Goal: Find specific fact

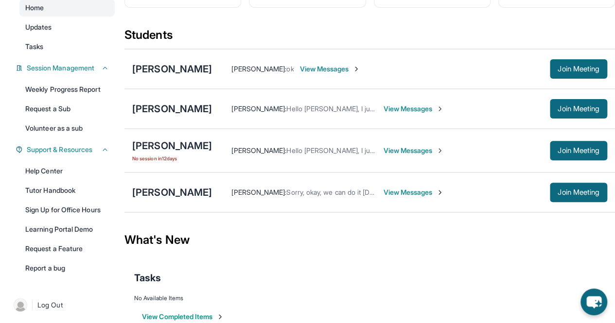
scroll to position [94, 0]
click at [592, 294] on icon "chat-button" at bounding box center [593, 302] width 29 height 29
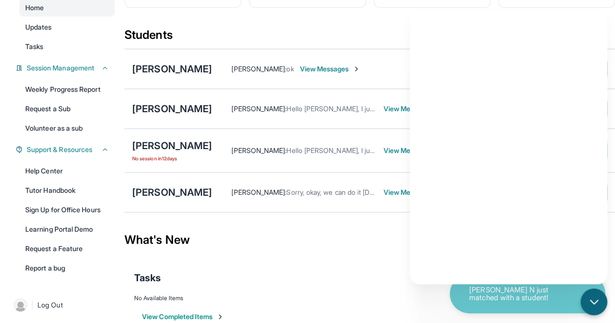
click at [509, 302] on p "Zadie N just matched with a student!" at bounding box center [517, 294] width 97 height 16
click at [490, 301] on p "Zadie N just matched with a student!" at bounding box center [517, 294] width 97 height 16
click at [494, 300] on p "Zadie N just matched with a student!" at bounding box center [517, 294] width 97 height 16
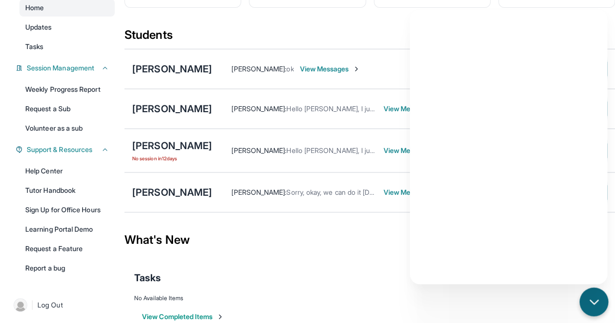
click at [592, 306] on icon "chat-button" at bounding box center [593, 302] width 13 height 13
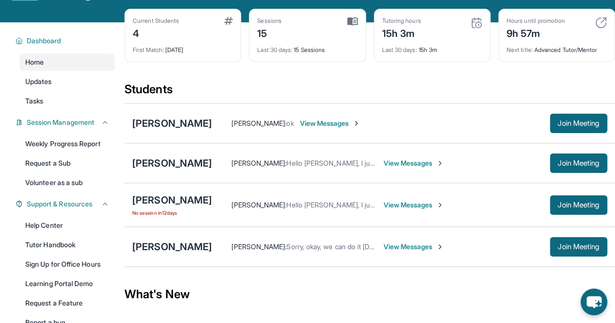
scroll to position [0, 0]
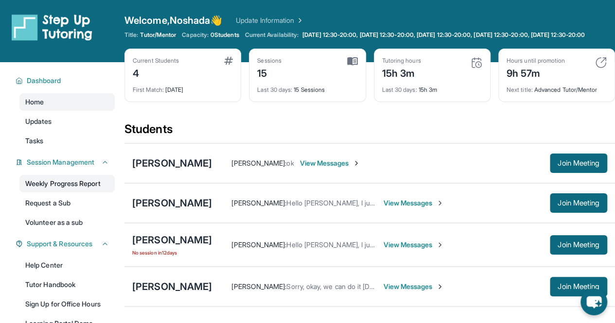
click at [86, 192] on link "Weekly Progress Report" at bounding box center [66, 183] width 95 height 17
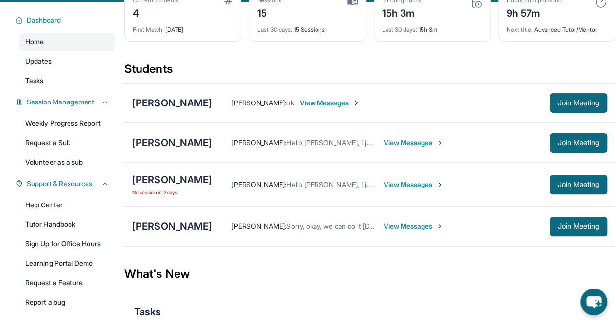
scroll to position [62, 0]
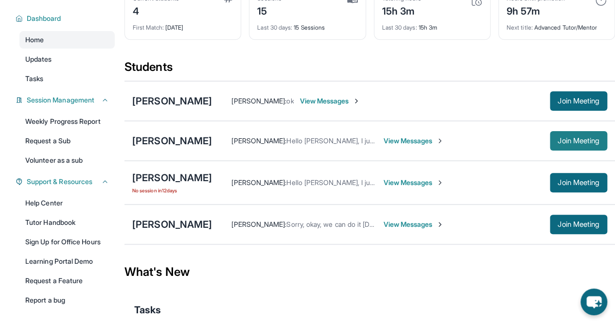
click at [568, 151] on button "Join Meeting" at bounding box center [577, 140] width 57 height 19
click at [172, 146] on div "[PERSON_NAME]" at bounding box center [172, 141] width 80 height 14
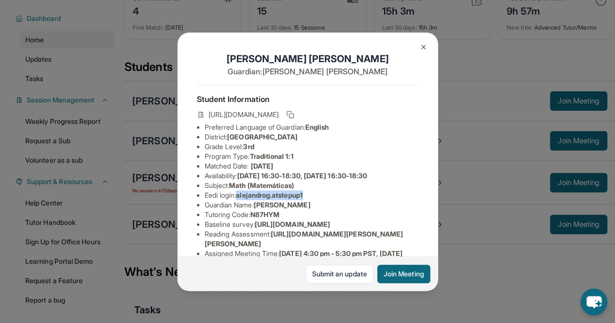
drag, startPoint x: 239, startPoint y: 199, endPoint x: 315, endPoint y: 203, distance: 76.4
click at [315, 200] on li "Eedi login : alejandrog.atstepup1" at bounding box center [312, 195] width 214 height 10
copy li "alejandrog.atstepup1"
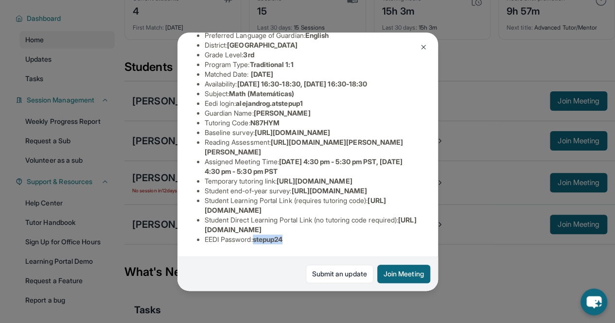
drag, startPoint x: 256, startPoint y: 234, endPoint x: 309, endPoint y: 235, distance: 52.5
click at [309, 235] on li "EEDI Password : stepup24" at bounding box center [312, 240] width 214 height 10
copy span "stepup24"
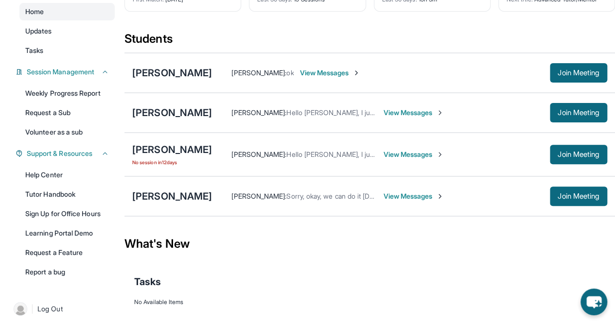
scroll to position [96, 0]
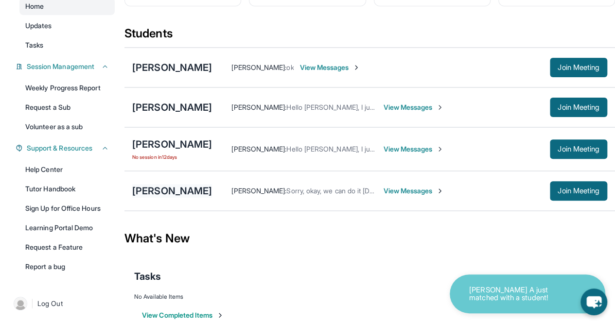
click at [178, 196] on div "[PERSON_NAME]" at bounding box center [172, 191] width 80 height 14
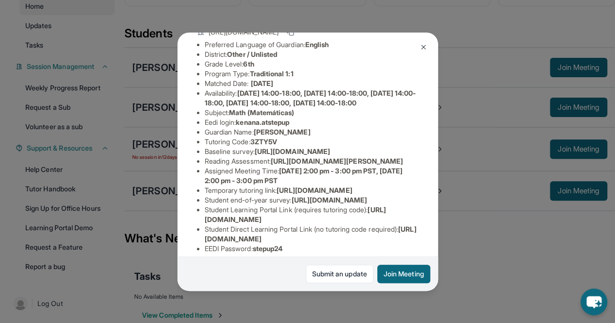
scroll to position [89, 0]
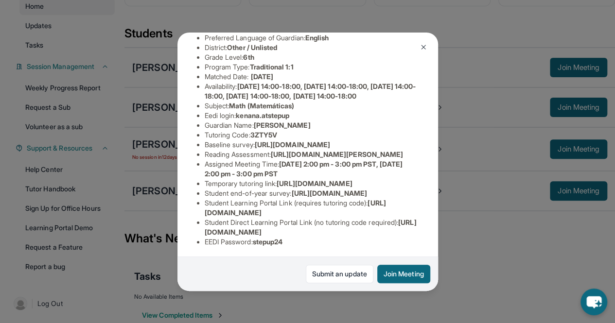
click at [426, 47] on img at bounding box center [423, 47] width 8 height 8
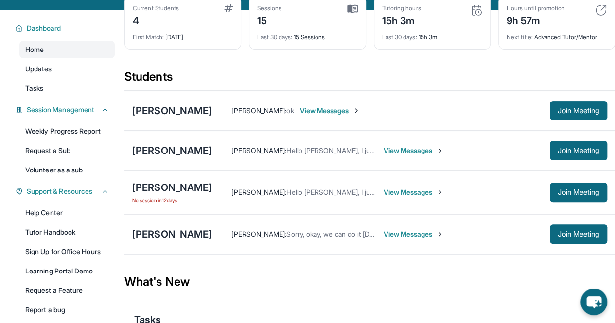
scroll to position [52, 0]
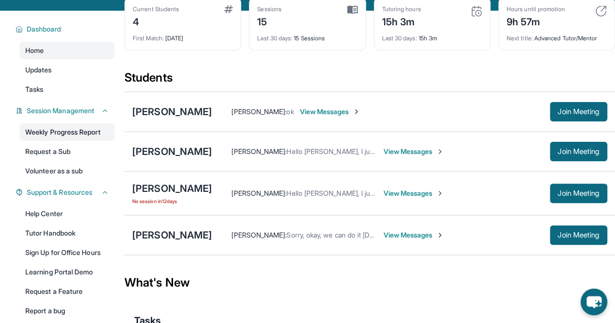
click at [65, 141] on link "Weekly Progress Report" at bounding box center [66, 131] width 95 height 17
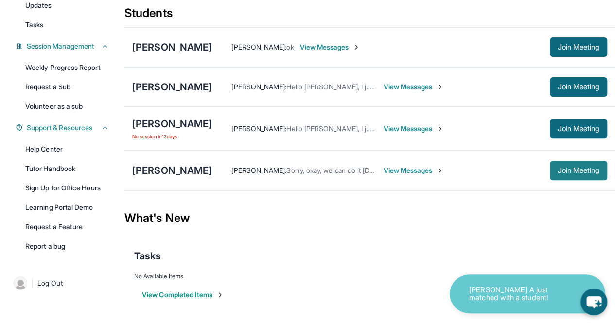
click at [572, 173] on span "Join Meeting" at bounding box center [578, 171] width 42 height 6
click at [174, 173] on div "[PERSON_NAME]" at bounding box center [172, 171] width 80 height 14
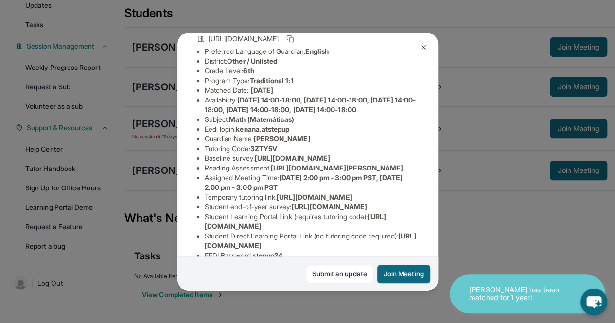
scroll to position [75, 0]
drag, startPoint x: 240, startPoint y: 146, endPoint x: 313, endPoint y: 147, distance: 73.9
click at [313, 135] on li "Eedi login : kenana.atstepup" at bounding box center [312, 130] width 214 height 10
copy span "kenana.atstepup"
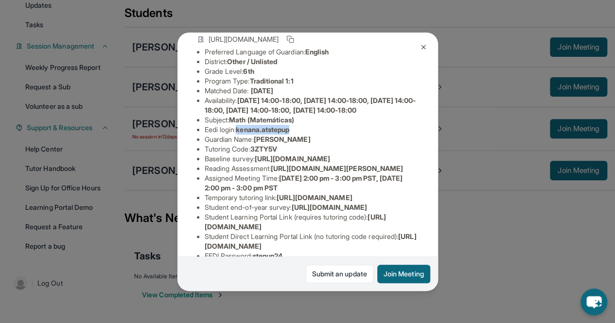
scroll to position [223, 0]
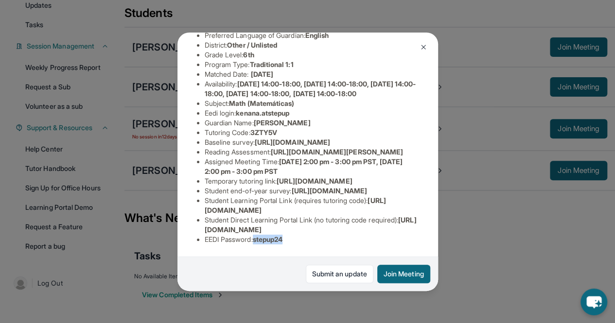
drag, startPoint x: 257, startPoint y: 232, endPoint x: 317, endPoint y: 237, distance: 60.4
click at [317, 237] on div "Student Information [URL][DOMAIN_NAME] Preferred Language of Guardian: English …" at bounding box center [308, 122] width 222 height 259
copy span "stepup24"
click at [455, 21] on div "Kayden Louis Guardian: [PERSON_NAME] Student Information [URL][DOMAIN_NAME] Pre…" at bounding box center [307, 161] width 615 height 323
